Goal: Navigation & Orientation: Find specific page/section

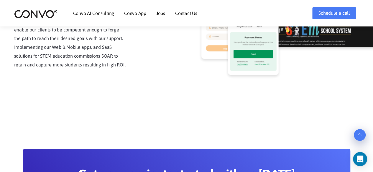
scroll to position [1473, 0]
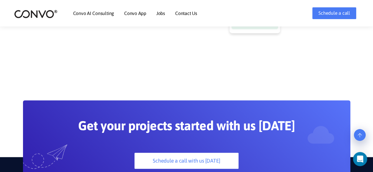
click at [160, 13] on link "Jobs" at bounding box center [160, 13] width 9 height 5
